Goal: Information Seeking & Learning: Check status

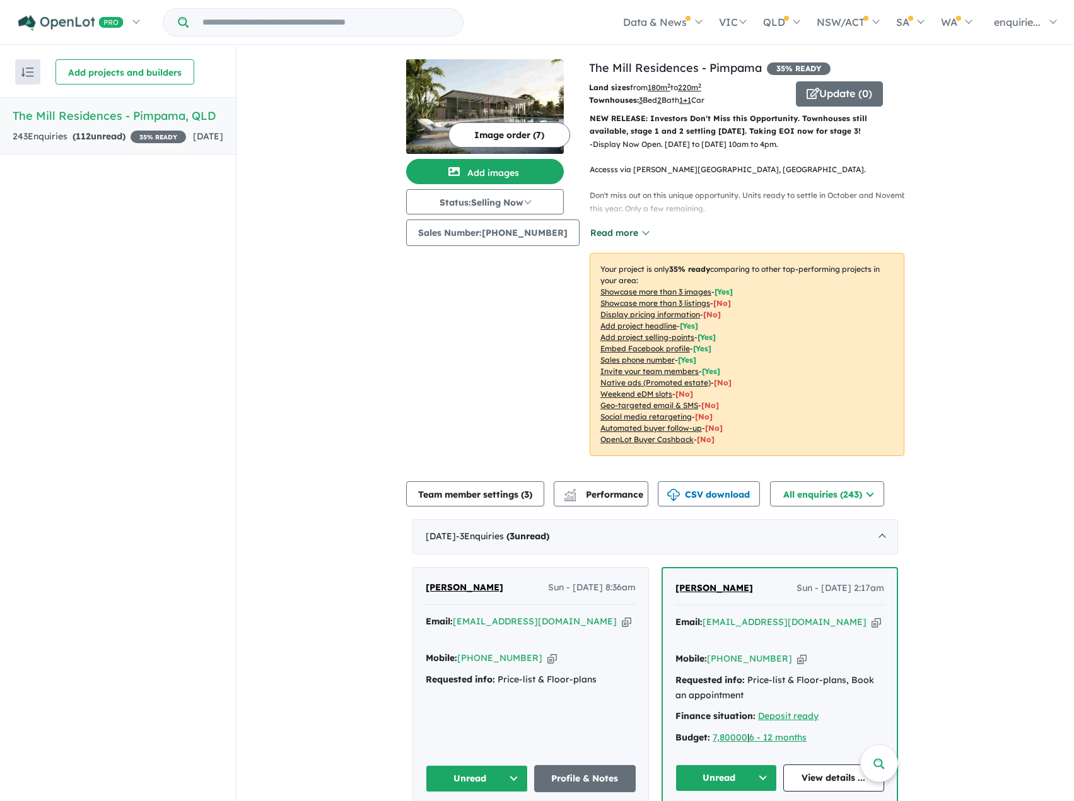
click at [633, 228] on button "Read more" at bounding box center [619, 233] width 59 height 15
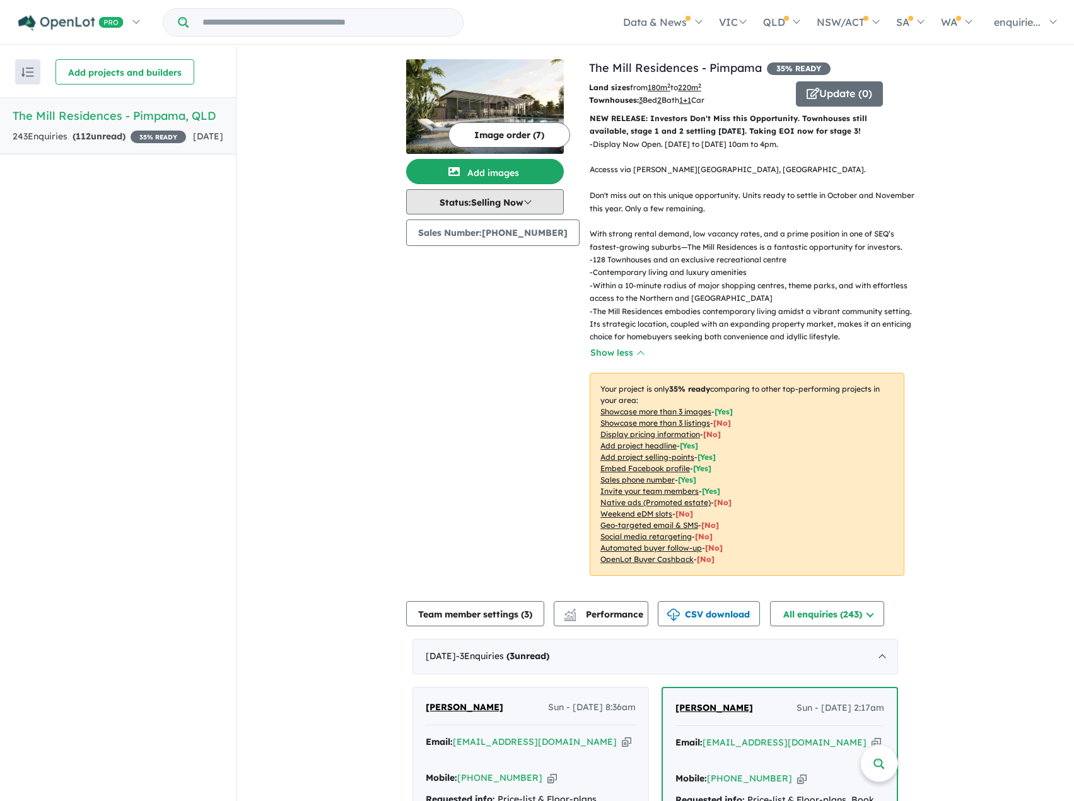
click at [547, 206] on button "Status: Selling Now" at bounding box center [485, 201] width 158 height 25
click at [832, 88] on button "Update ( 0 )" at bounding box center [839, 93] width 87 height 25
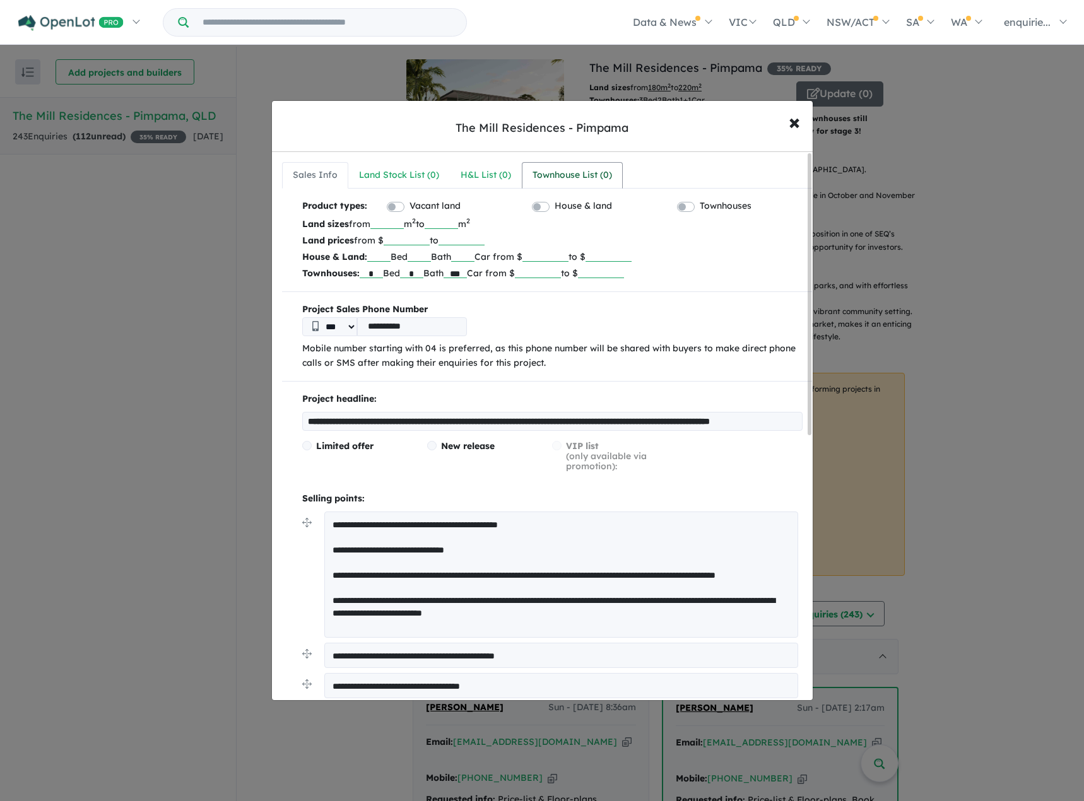
click at [559, 177] on div "Townhouse List ( 0 )" at bounding box center [571, 175] width 79 height 15
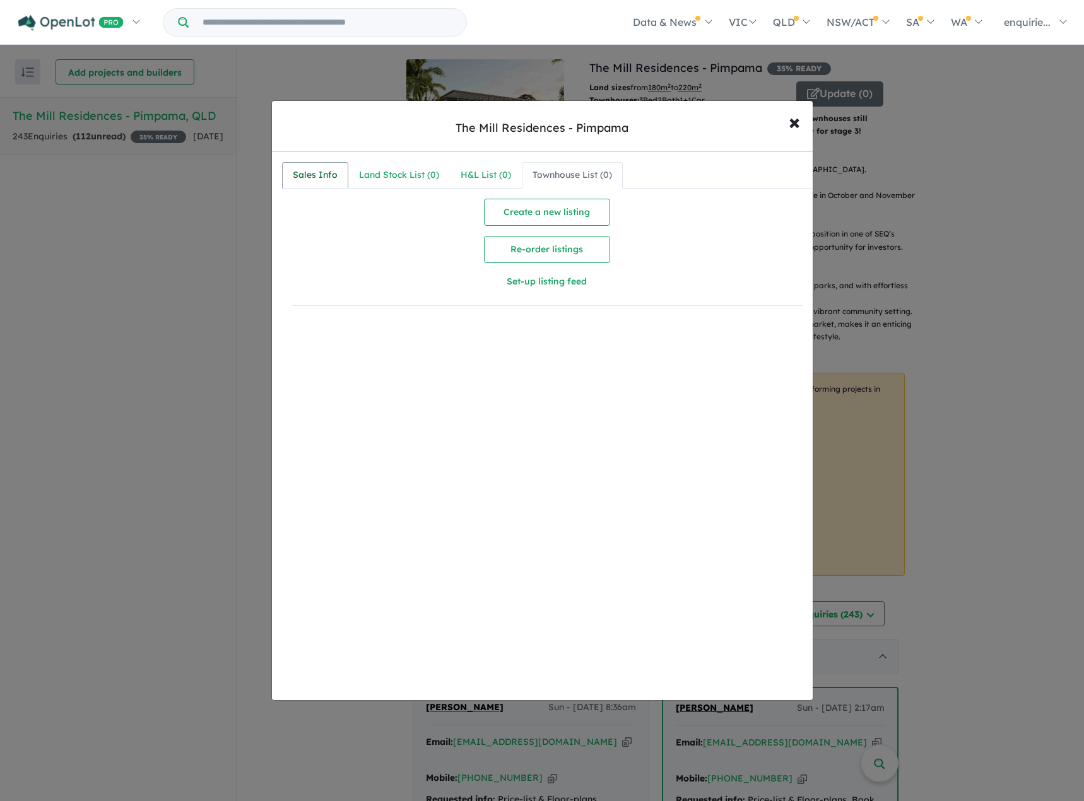
click at [318, 182] on div "Sales Info" at bounding box center [315, 175] width 45 height 15
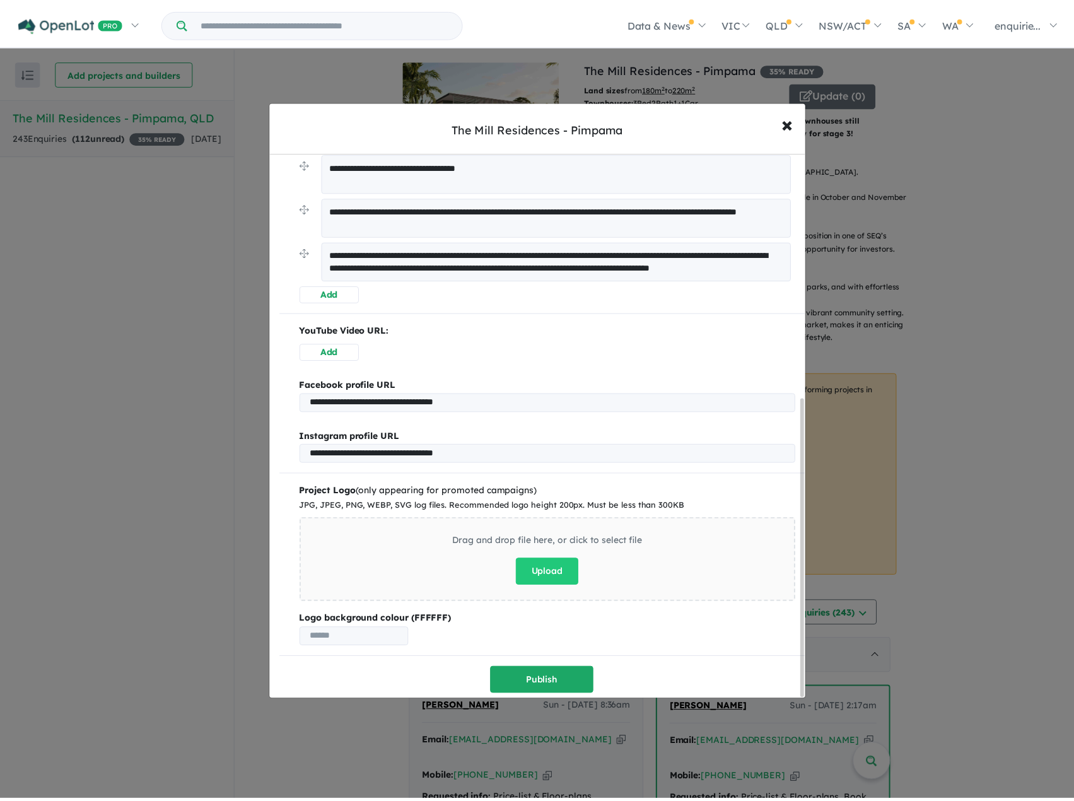
scroll to position [450, 0]
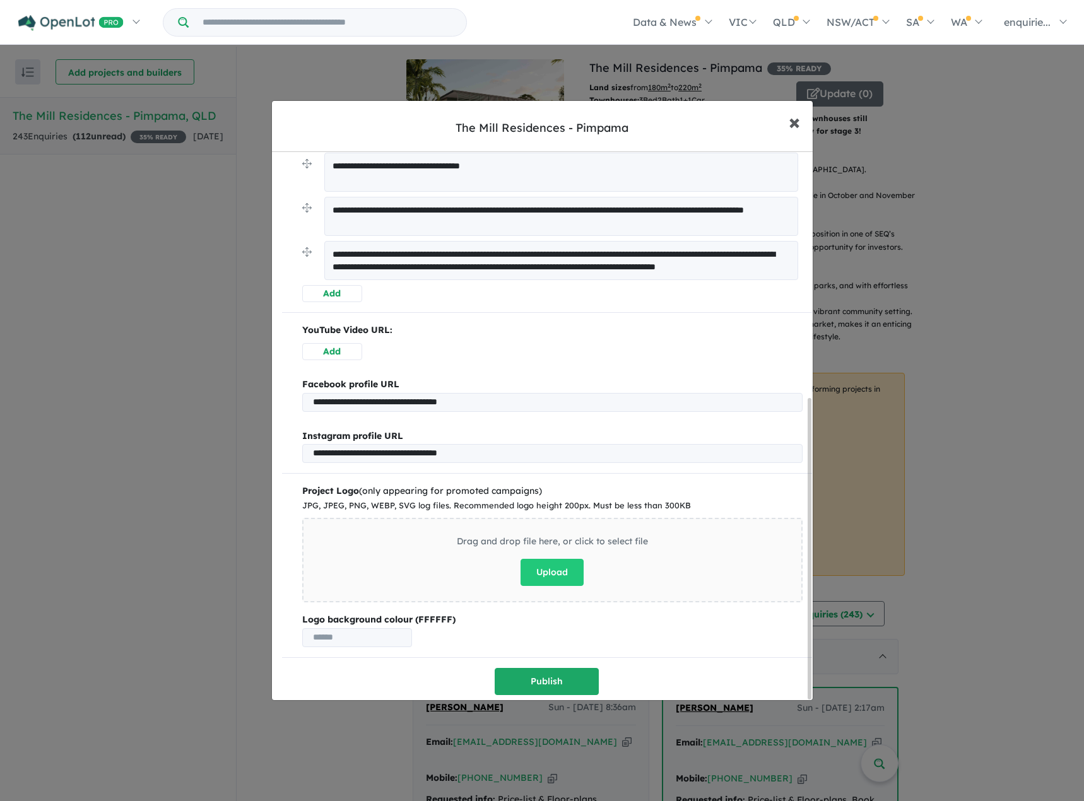
click at [794, 129] on span "×" at bounding box center [794, 121] width 11 height 27
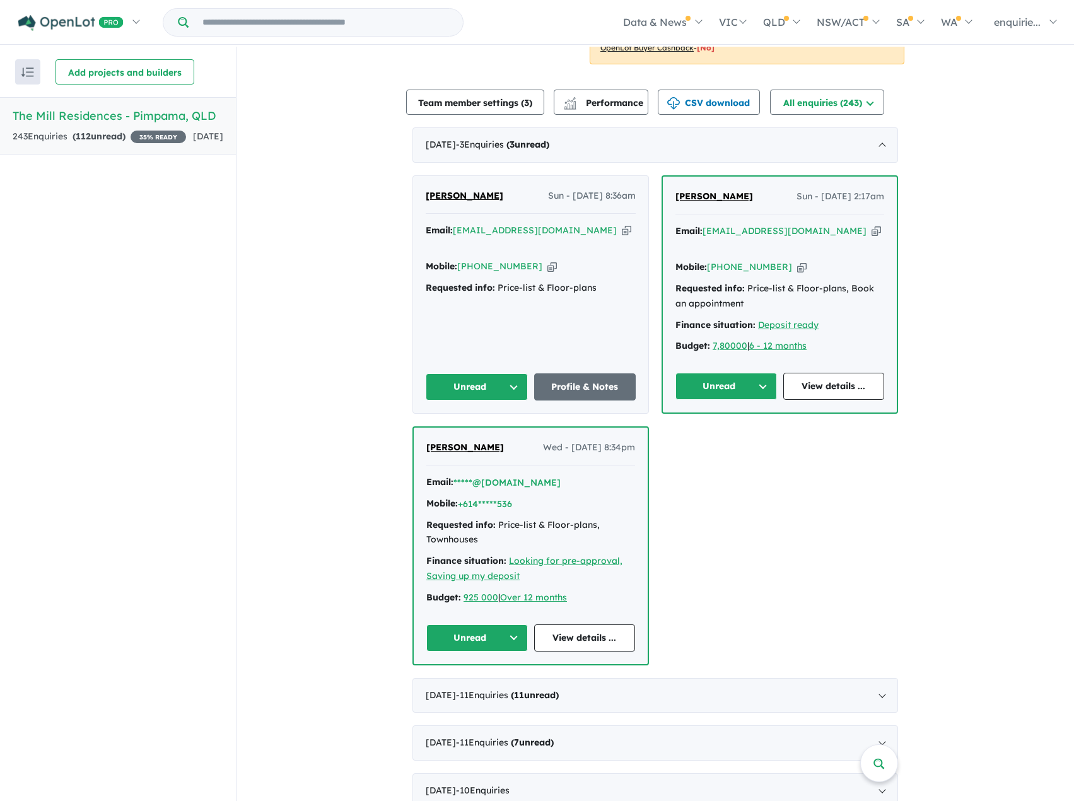
scroll to position [631, 0]
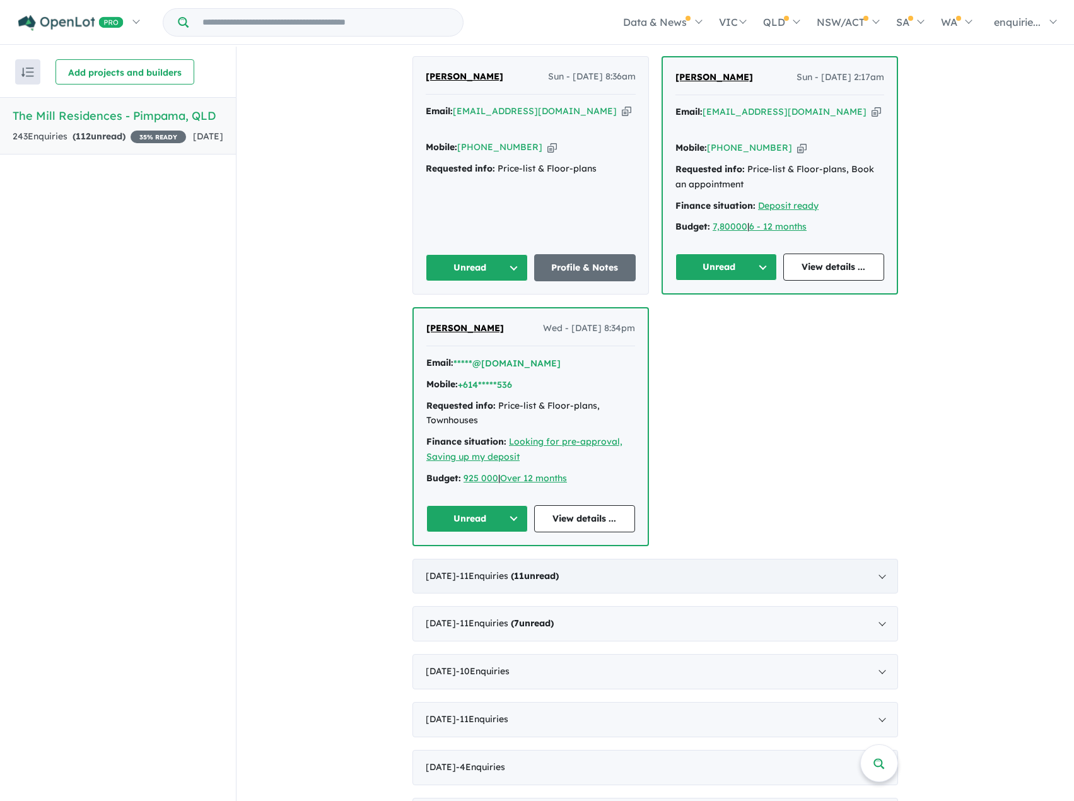
click at [559, 570] on strong "( 11 unread)" at bounding box center [535, 575] width 48 height 11
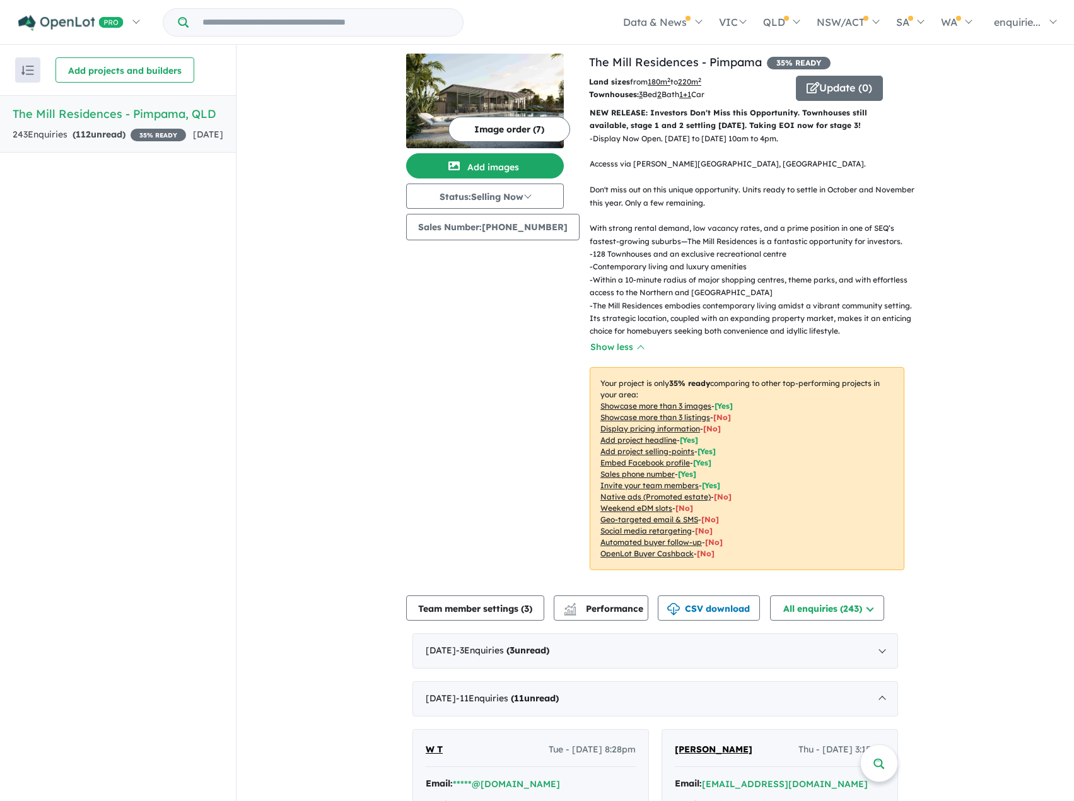
scroll to position [0, 0]
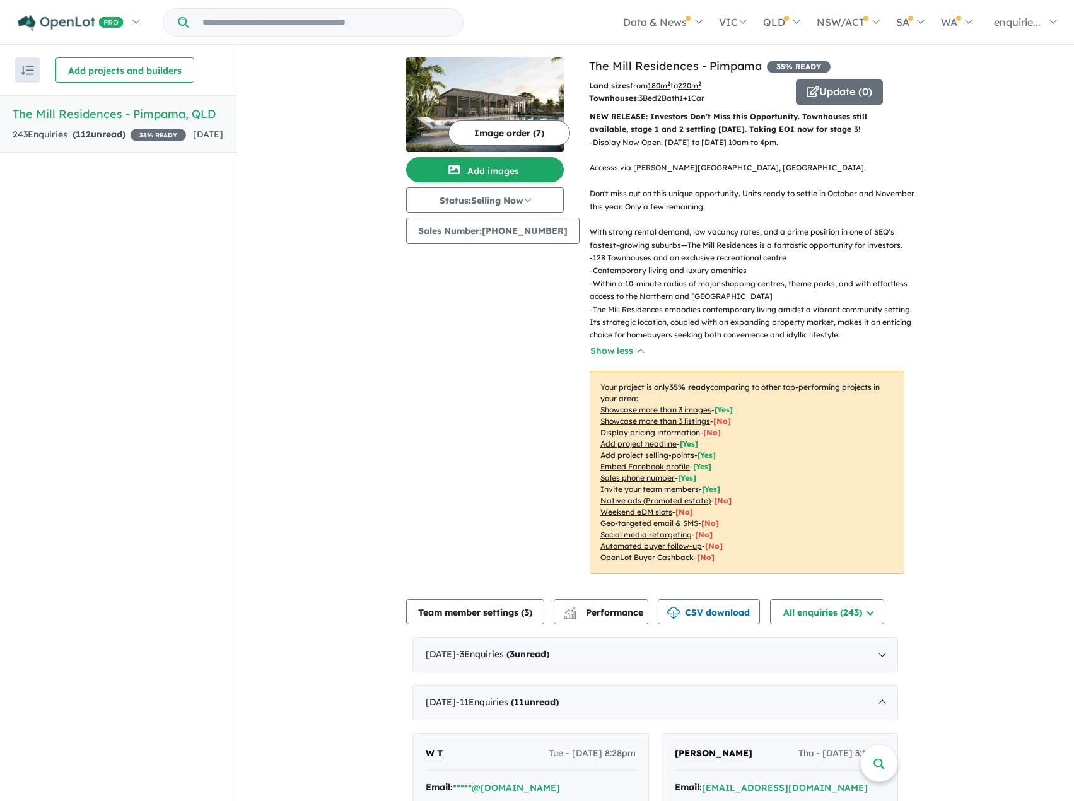
click at [831, 288] on p "- Within a 10-minute radius of major shopping centres, theme parks, and with ef…" at bounding box center [752, 291] width 325 height 26
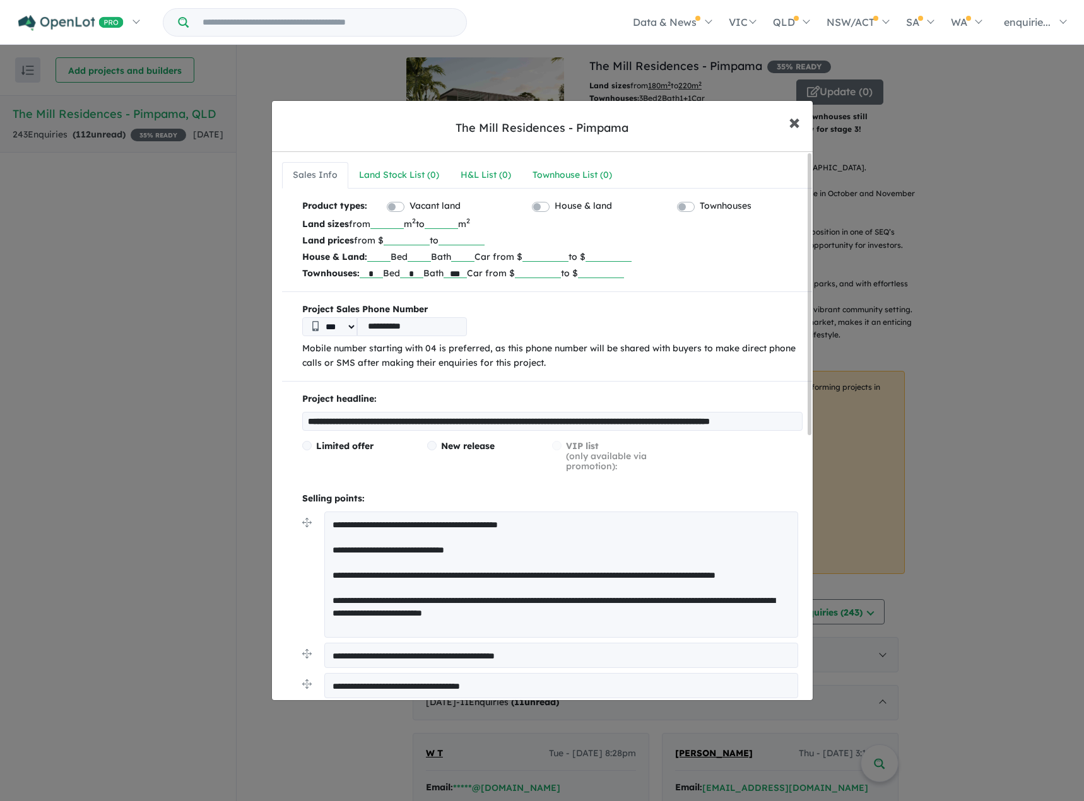
click at [796, 122] on span "×" at bounding box center [794, 121] width 11 height 27
